Goal: Transaction & Acquisition: Obtain resource

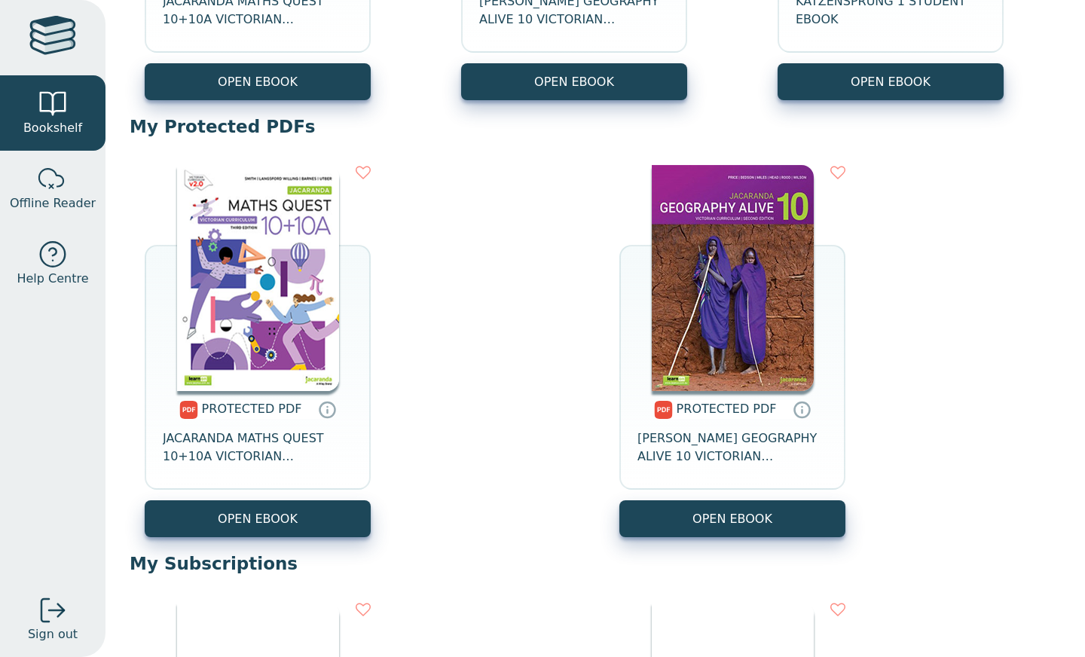
scroll to position [478, 0]
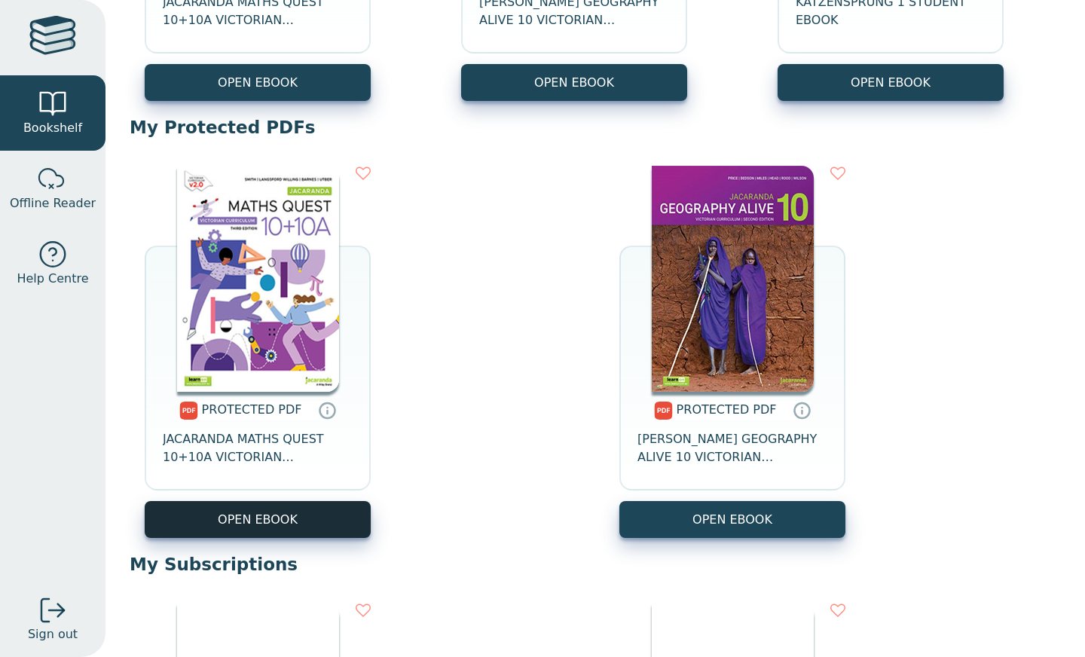
click at [267, 528] on link "OPEN EBOOK" at bounding box center [258, 519] width 226 height 37
click at [236, 118] on p "My Protected PDFs" at bounding box center [596, 127] width 932 height 23
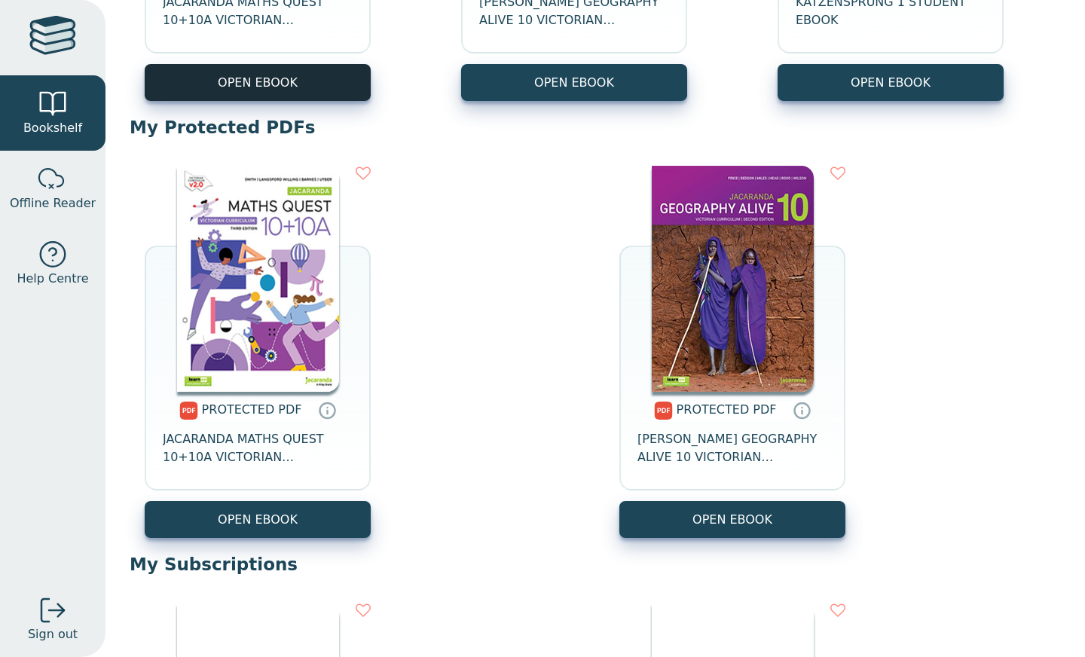
click at [243, 98] on button "OPEN EBOOK" at bounding box center [258, 82] width 226 height 37
click at [493, 231] on div "PROTECTED PDF JACARANDA MATHS QUEST 10+10A VICTORIAN CURRICULUM PRINT & LEARNON…" at bounding box center [596, 352] width 932 height 403
